Goal: Task Accomplishment & Management: Manage account settings

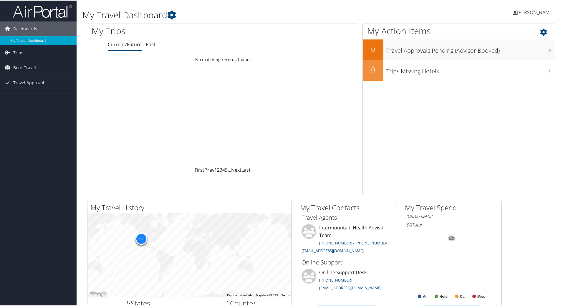
click at [540, 29] on icon at bounding box center [548, 30] width 17 height 10
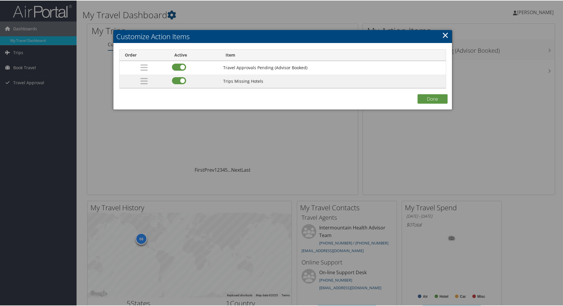
click at [444, 35] on link "×" at bounding box center [445, 35] width 7 height 12
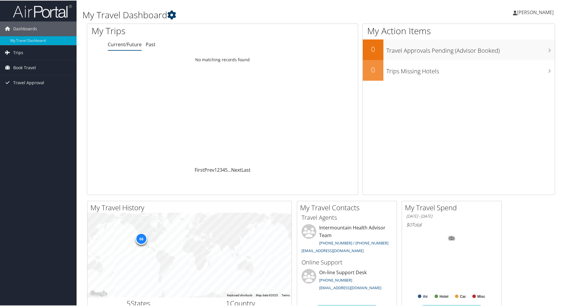
click at [176, 14] on icon at bounding box center [171, 14] width 9 height 9
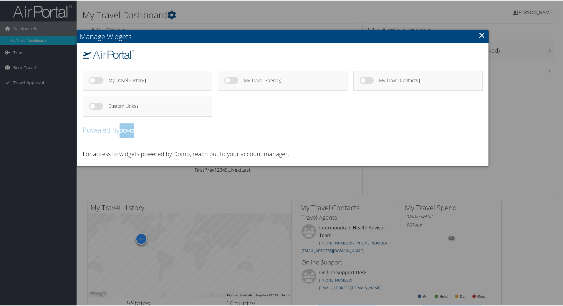
click at [478, 36] on link "×" at bounding box center [481, 35] width 7 height 12
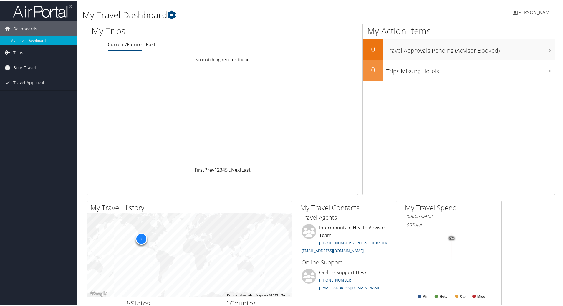
click at [58, 137] on div "Dashboards My Travel Dashboard Trips Current/Future Trips Past Trips Trips Miss…" at bounding box center [282, 222] width 565 height 445
click at [538, 13] on span "[PERSON_NAME]" at bounding box center [535, 12] width 36 height 6
click at [499, 36] on link "My Settings" at bounding box center [519, 32] width 66 height 10
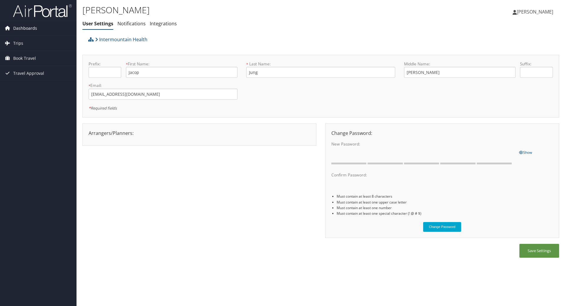
click at [28, 32] on span "Dashboards" at bounding box center [25, 28] width 24 height 15
click at [22, 53] on span "Trips" at bounding box center [18, 52] width 10 height 15
click at [132, 184] on div "Arrangers/Planners: Edit Arrangers & Planners Amanda Aagard Amanda Cole Amy Lov…" at bounding box center [320, 183] width 477 height 121
click at [538, 13] on span "[PERSON_NAME]" at bounding box center [535, 12] width 36 height 6
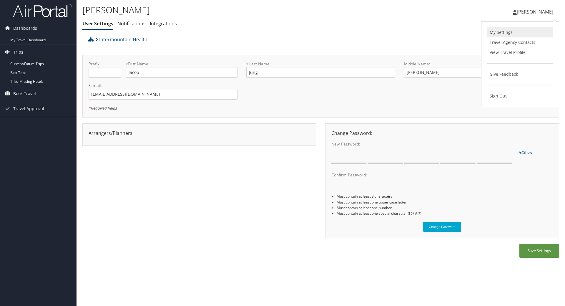
click at [496, 33] on link "My Settings" at bounding box center [520, 32] width 66 height 10
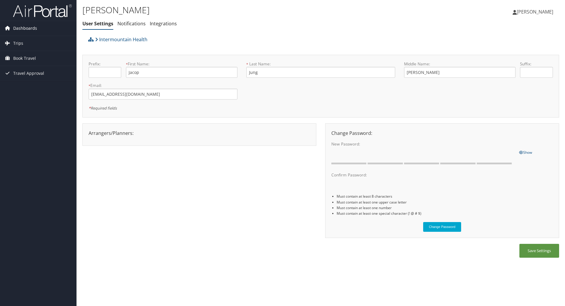
click at [31, 28] on span "Dashboards" at bounding box center [25, 28] width 24 height 15
click at [535, 255] on button "Save Settings" at bounding box center [539, 251] width 40 height 14
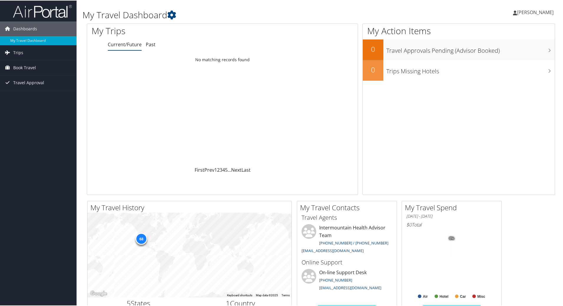
click at [540, 10] on span "[PERSON_NAME]" at bounding box center [535, 12] width 36 height 6
click at [509, 50] on link "View Travel Profile" at bounding box center [519, 52] width 66 height 10
click at [536, 13] on span "[PERSON_NAME]" at bounding box center [535, 12] width 36 height 6
click at [509, 54] on link "View Travel Profile" at bounding box center [519, 52] width 66 height 10
